Goal: Check status: Check status

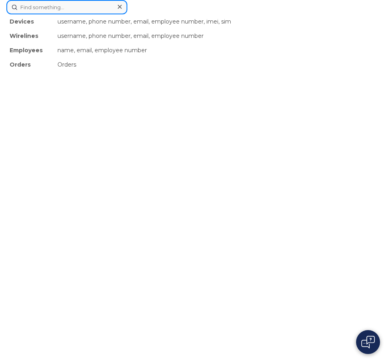
click at [164, 14] on div "Devices username, phone number, email, employee number, imei, sim Wirelines use…" at bounding box center [193, 7] width 375 height 14
paste input "298139"
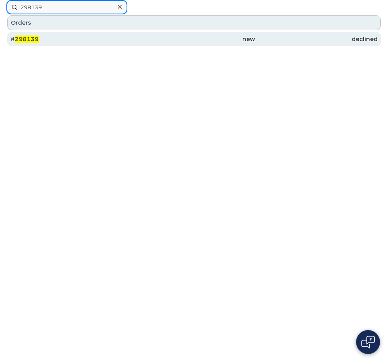
type input "298139"
click at [65, 43] on div "# 298139" at bounding box center [71, 39] width 122 height 8
